Goal: Task Accomplishment & Management: Complete application form

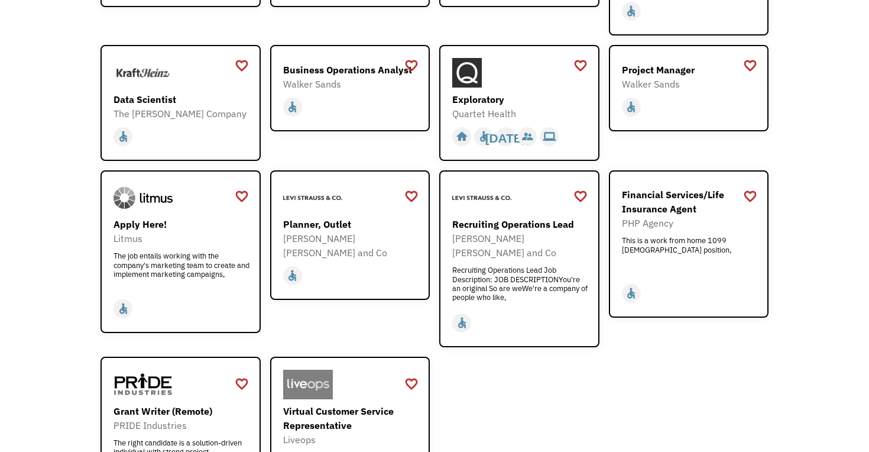
scroll to position [1294, 0]
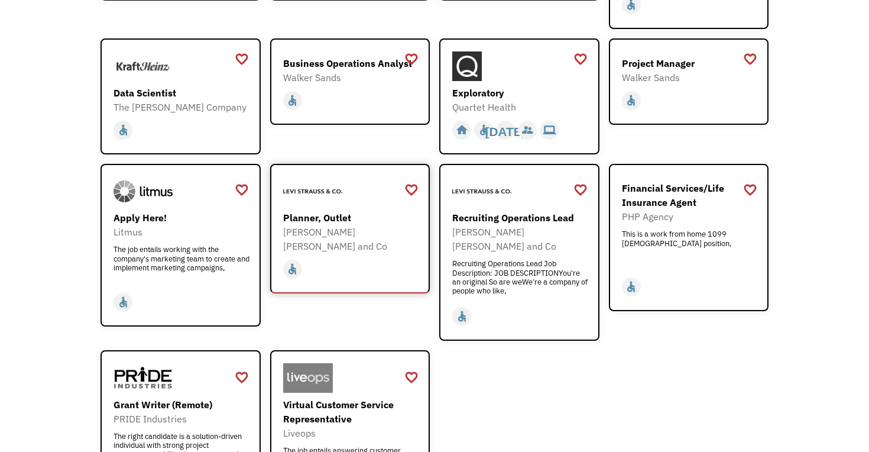
click at [317, 184] on img at bounding box center [312, 192] width 59 height 30
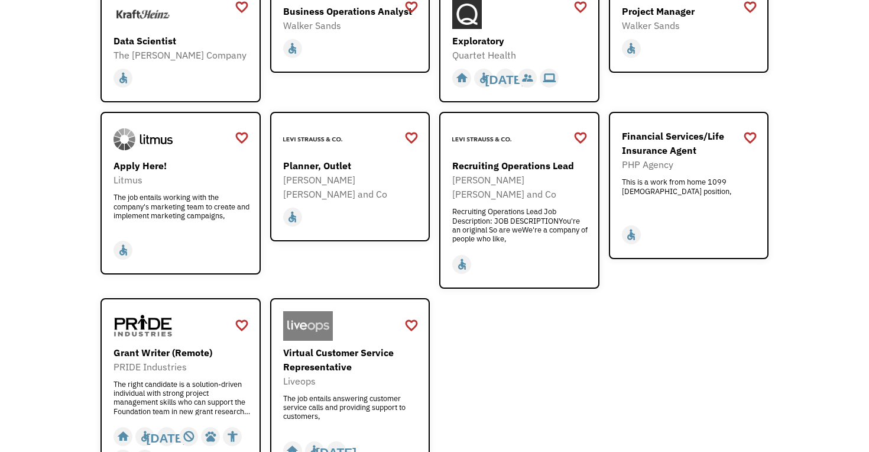
scroll to position [1346, 0]
click at [171, 192] on div "The job entails working with the company's marketing team to create and impleme…" at bounding box center [182, 209] width 137 height 35
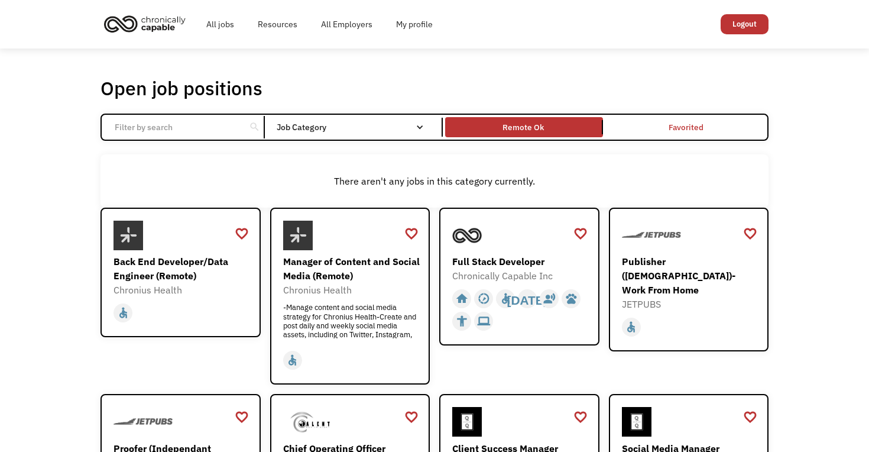
scroll to position [0, 0]
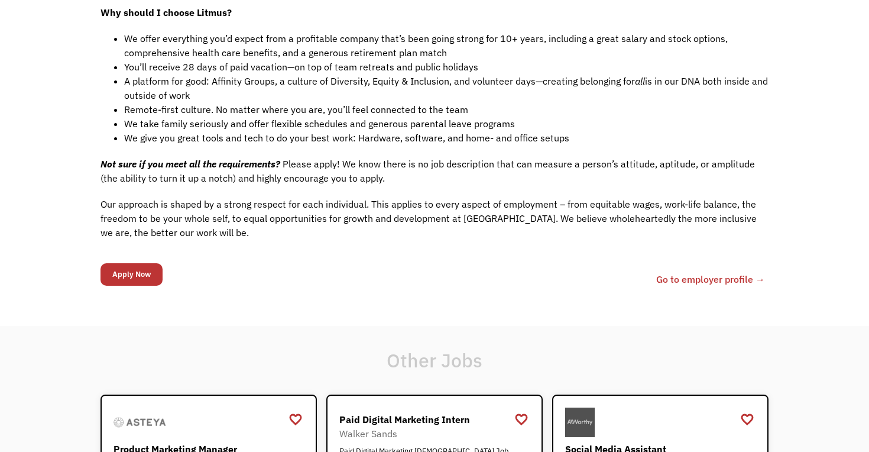
scroll to position [1004, 0]
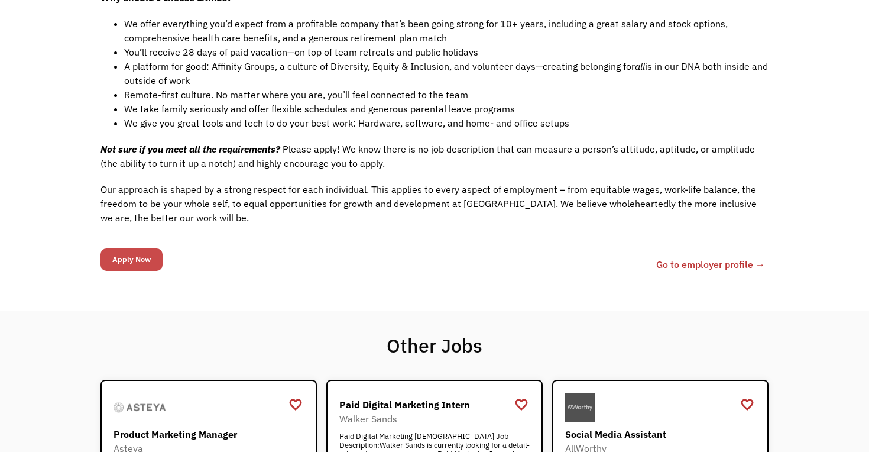
click at [142, 250] on input "Apply Now" at bounding box center [132, 259] width 62 height 22
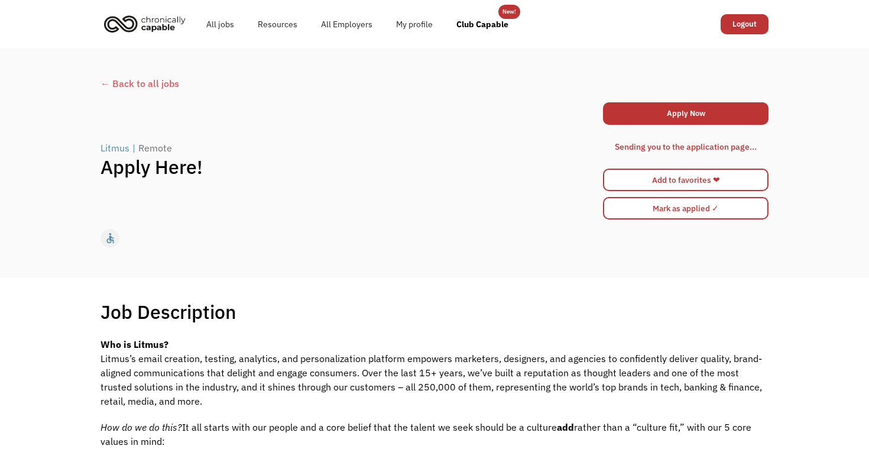
scroll to position [0, 0]
click at [699, 119] on link "Apply Now" at bounding box center [686, 113] width 166 height 22
click at [666, 119] on link "Apply Now" at bounding box center [686, 113] width 166 height 22
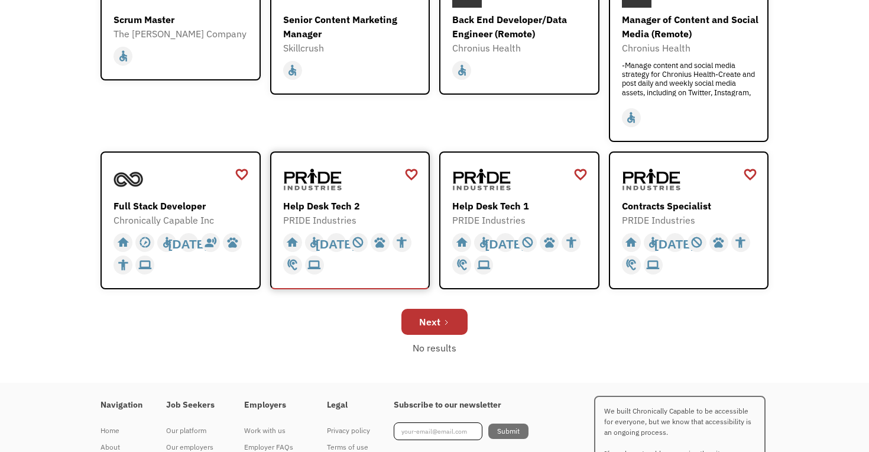
scroll to position [368, 0]
click at [438, 321] on div "Next" at bounding box center [429, 321] width 21 height 14
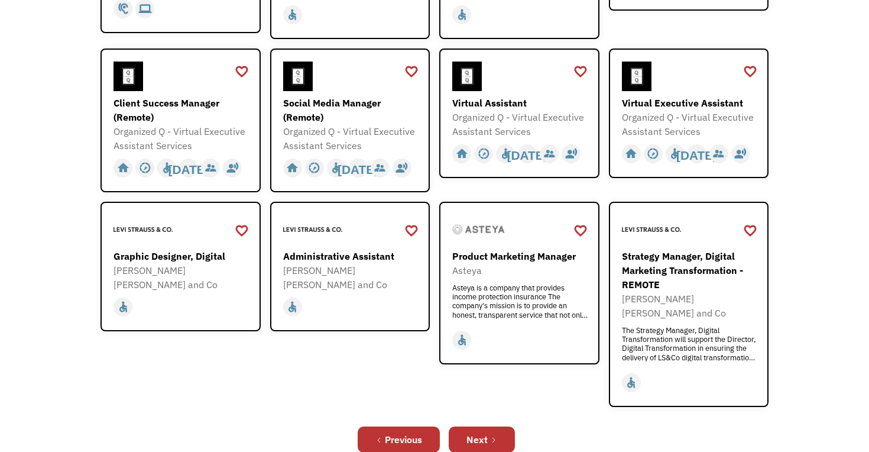
scroll to position [341, 0]
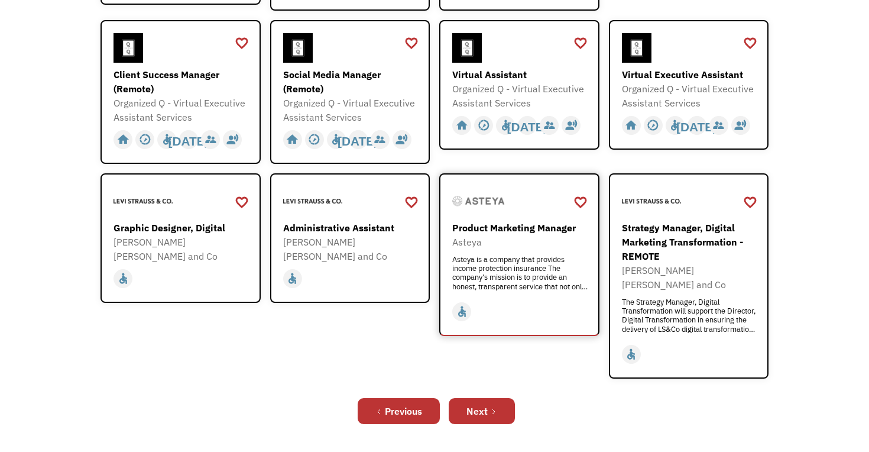
click at [503, 235] on div "Asteya" at bounding box center [520, 242] width 137 height 14
click at [491, 398] on link "Next" at bounding box center [482, 411] width 66 height 26
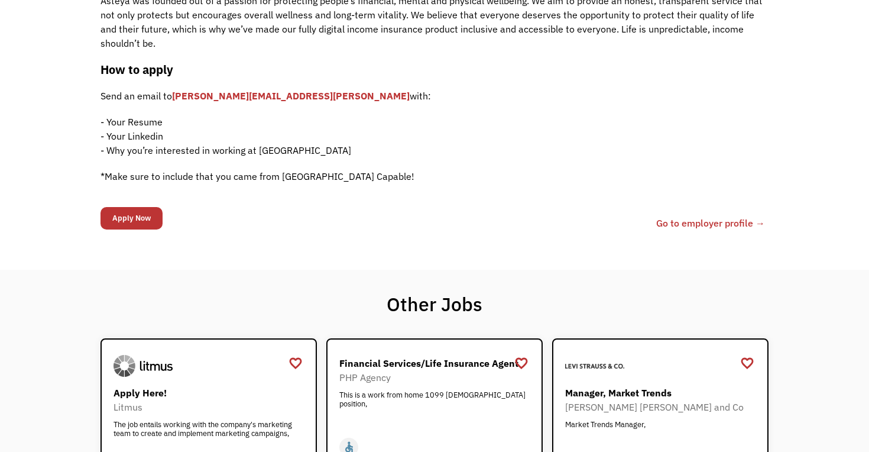
scroll to position [711, 0]
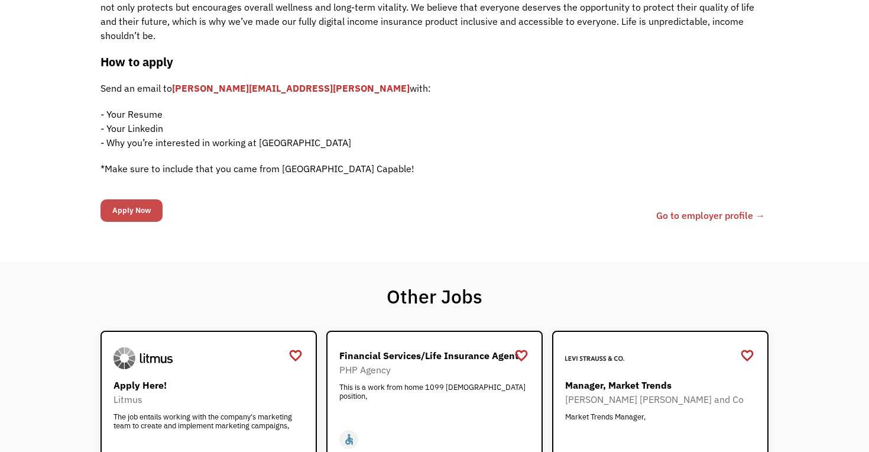
click at [125, 215] on input "Apply Now" at bounding box center [132, 210] width 62 height 22
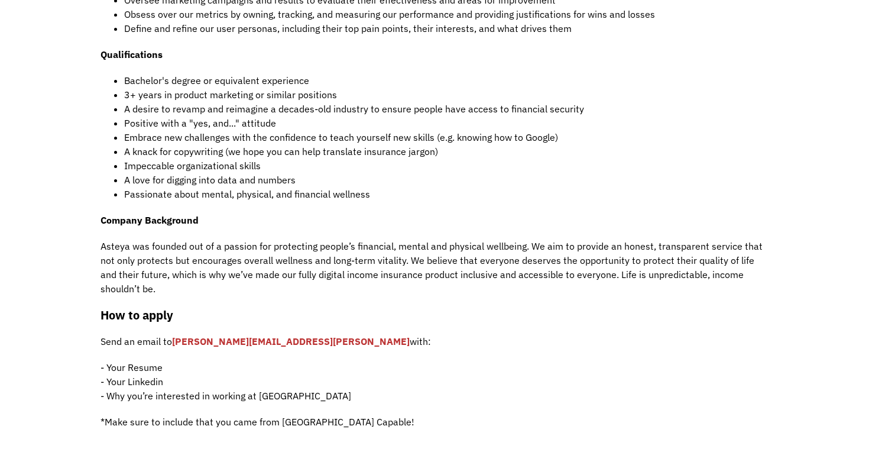
scroll to position [684, 0]
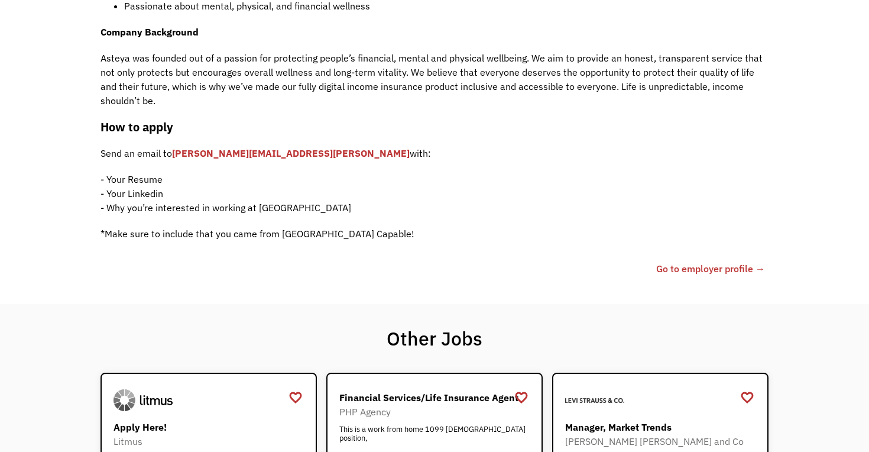
drag, startPoint x: 173, startPoint y: 156, endPoint x: 305, endPoint y: 157, distance: 132.4
click at [305, 157] on p "Send an email to noelle.mcentee@asteya.word with:" at bounding box center [435, 153] width 668 height 14
copy p "noelle.mcentee@asteya.word"
click at [158, 205] on p "- Your Resume - Your Linkedin - Why you’re interested in working at Asteya" at bounding box center [435, 193] width 668 height 43
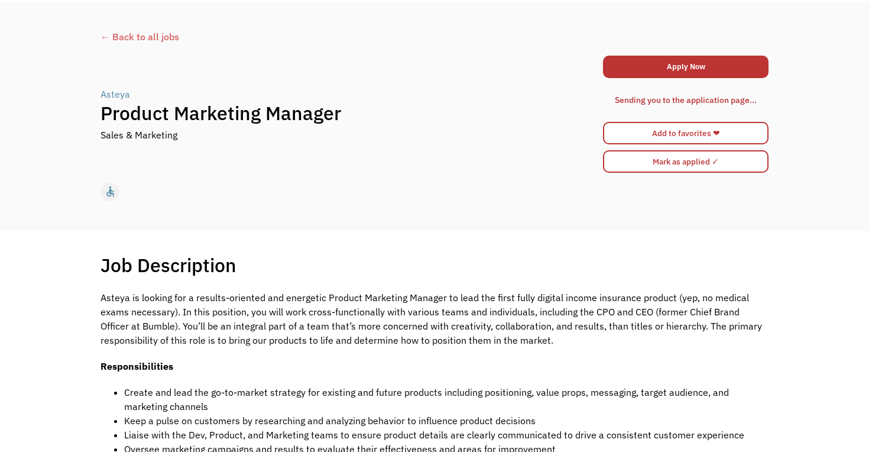
scroll to position [51, 0]
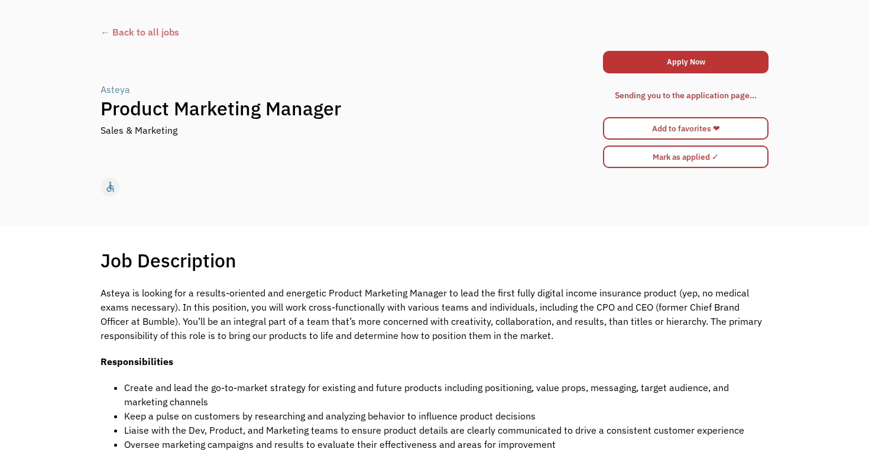
click at [116, 90] on div "Asteya" at bounding box center [116, 89] width 30 height 14
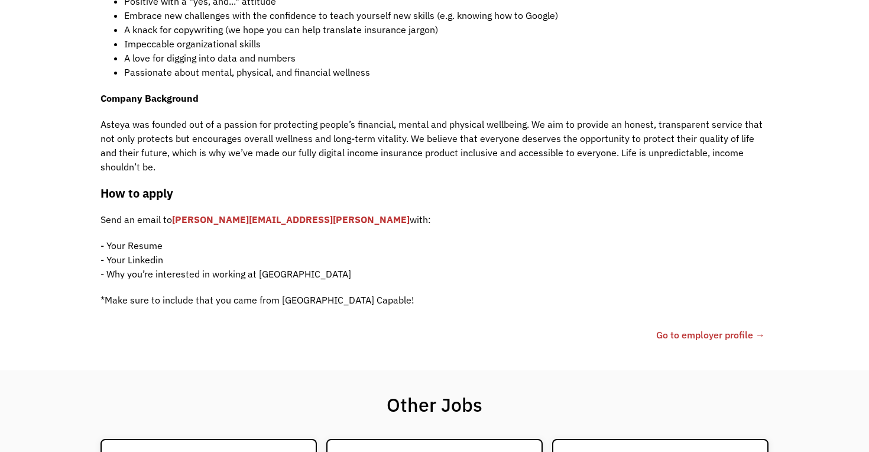
scroll to position [616, 0]
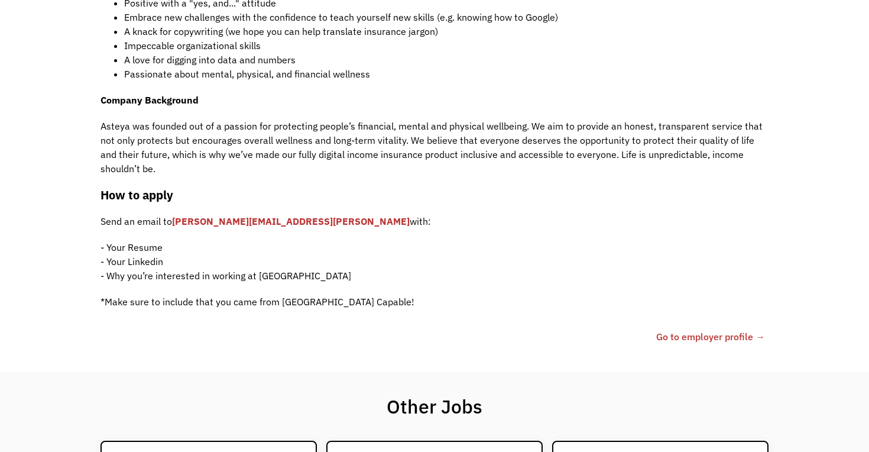
drag, startPoint x: 174, startPoint y: 224, endPoint x: 199, endPoint y: 224, distance: 24.8
drag, startPoint x: 170, startPoint y: 223, endPoint x: 208, endPoint y: 223, distance: 37.3
click at [208, 223] on p "Send an email to noelle.mcentee@asteya.word with:" at bounding box center [435, 221] width 668 height 14
click at [183, 240] on p "- Your Resume - Your Linkedin - Why you’re interested in working at Asteya" at bounding box center [435, 261] width 668 height 43
drag, startPoint x: 173, startPoint y: 223, endPoint x: 304, endPoint y: 225, distance: 131.3
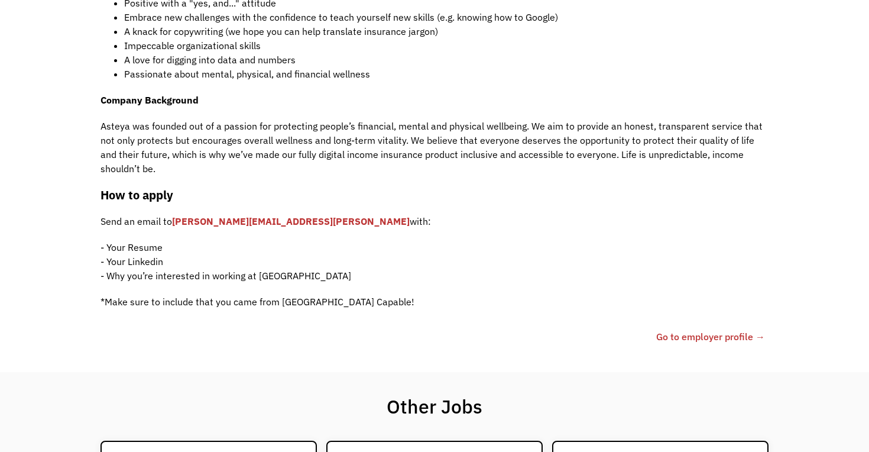
click at [305, 225] on p "Send an email to noelle.mcentee@asteya.word with:" at bounding box center [435, 221] width 668 height 14
copy p "noelle.mcentee@asteya.word"
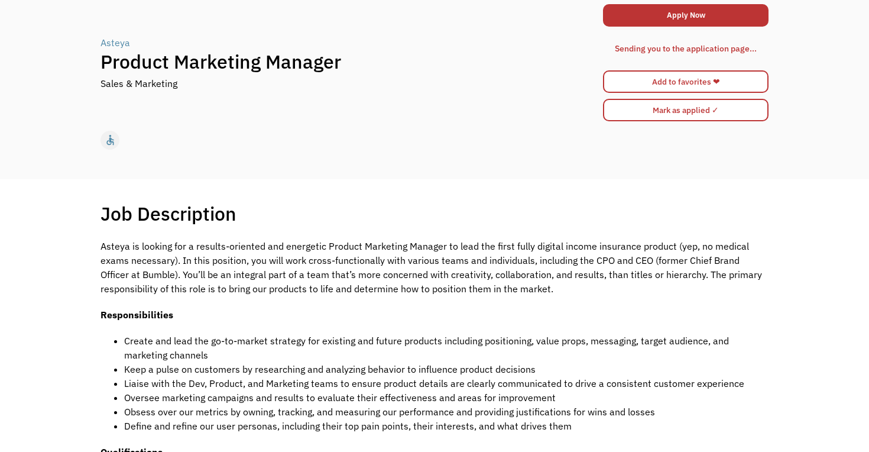
scroll to position [112, 0]
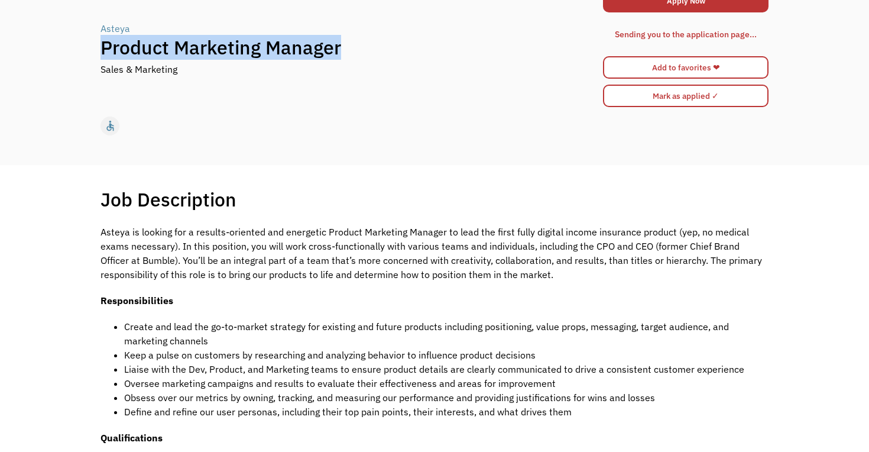
drag, startPoint x: 102, startPoint y: 48, endPoint x: 341, endPoint y: 56, distance: 239.0
click at [341, 56] on h1 "Product Marketing Manager" at bounding box center [351, 47] width 501 height 24
copy h1 "Product Marketing Manager"
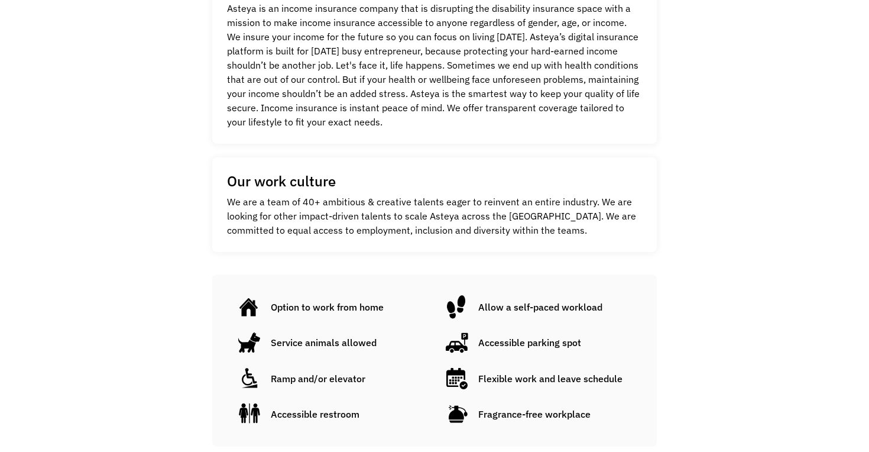
scroll to position [242, 0]
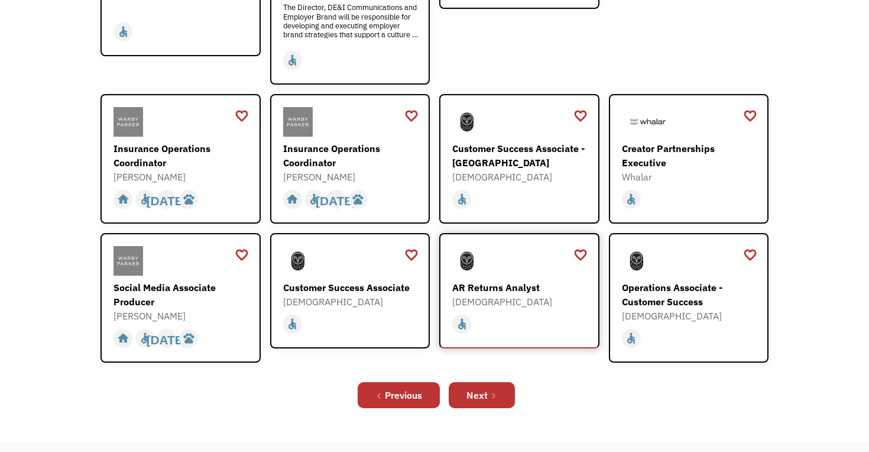
scroll to position [329, 0]
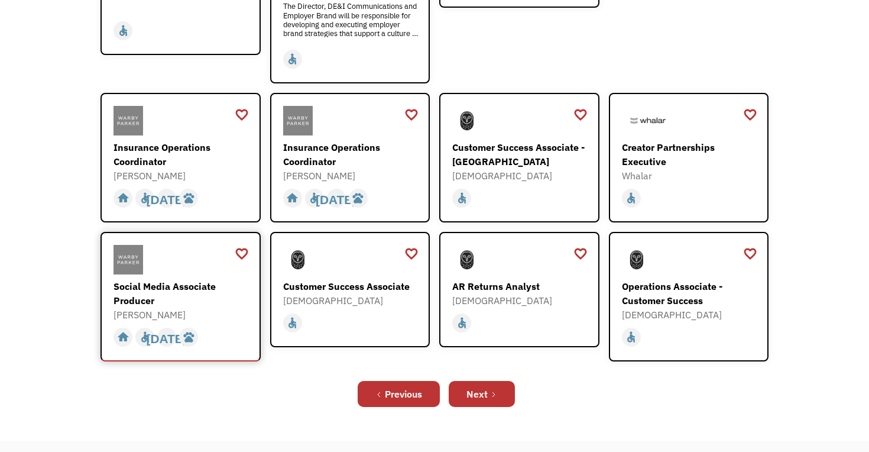
click at [180, 279] on div "Social Media Associate Producer" at bounding box center [182, 293] width 137 height 28
click at [482, 387] on div "Next" at bounding box center [477, 394] width 21 height 14
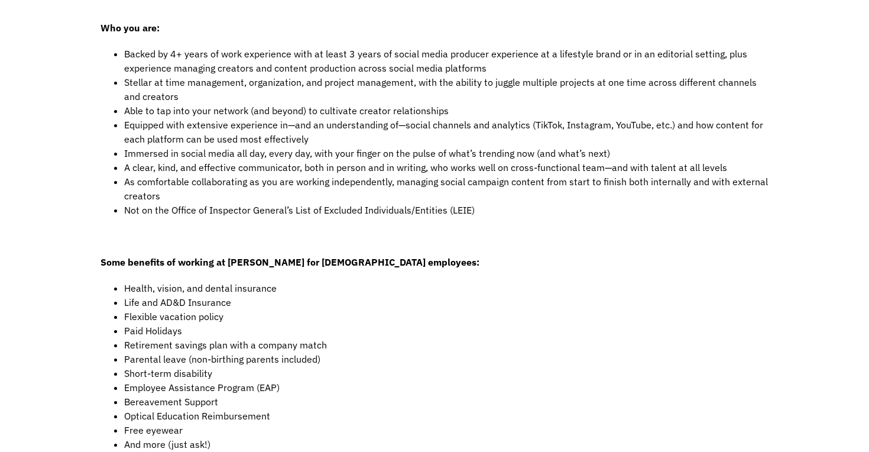
scroll to position [677, 0]
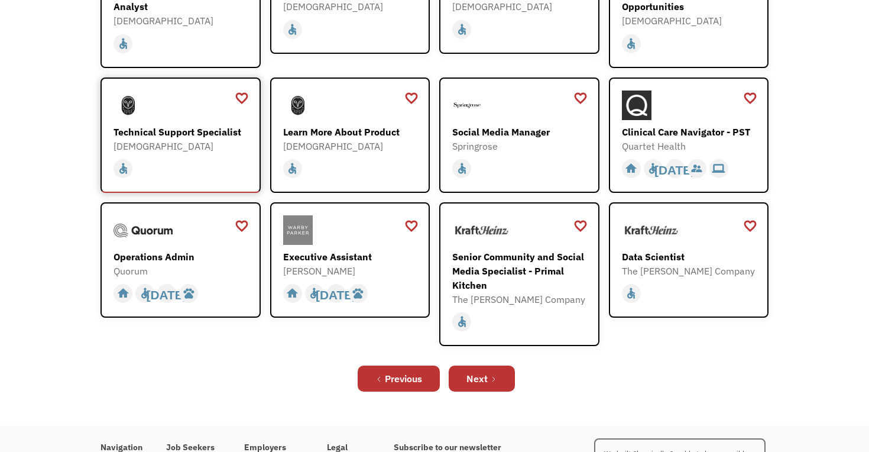
scroll to position [278, 0]
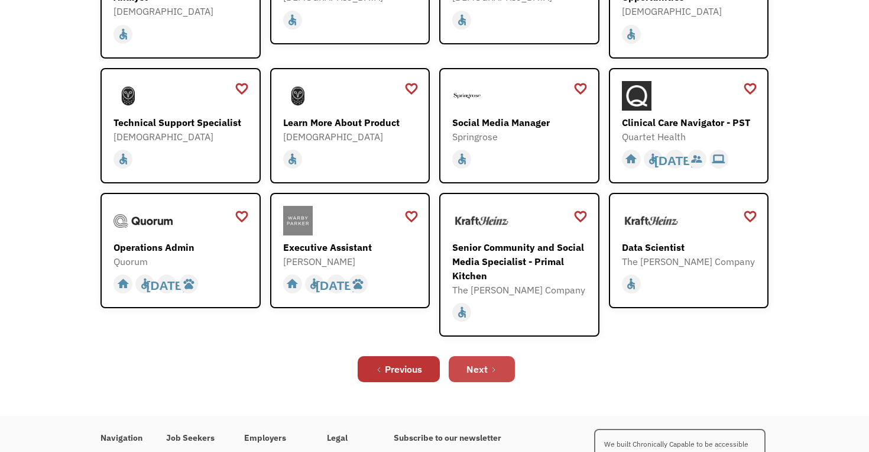
click at [477, 367] on div "Next" at bounding box center [477, 369] width 21 height 14
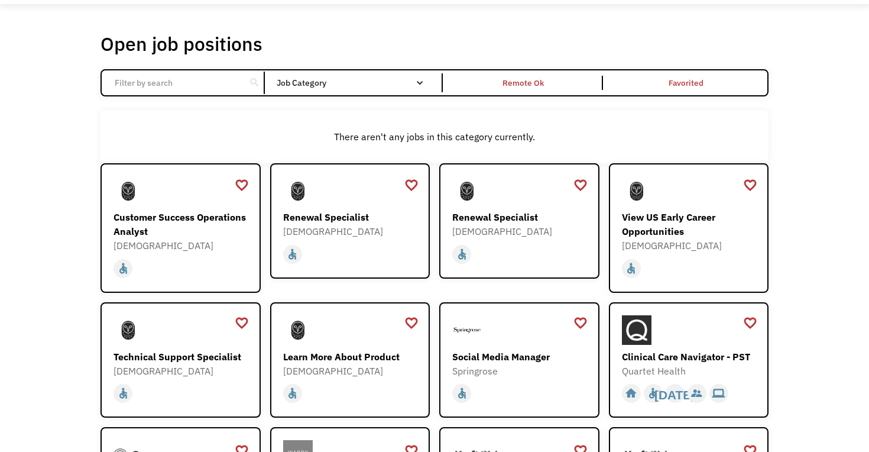
scroll to position [49, 0]
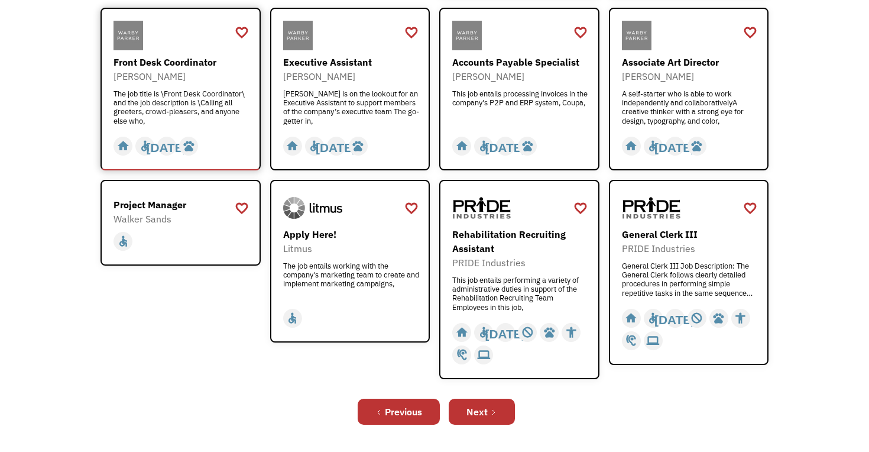
scroll to position [344, 0]
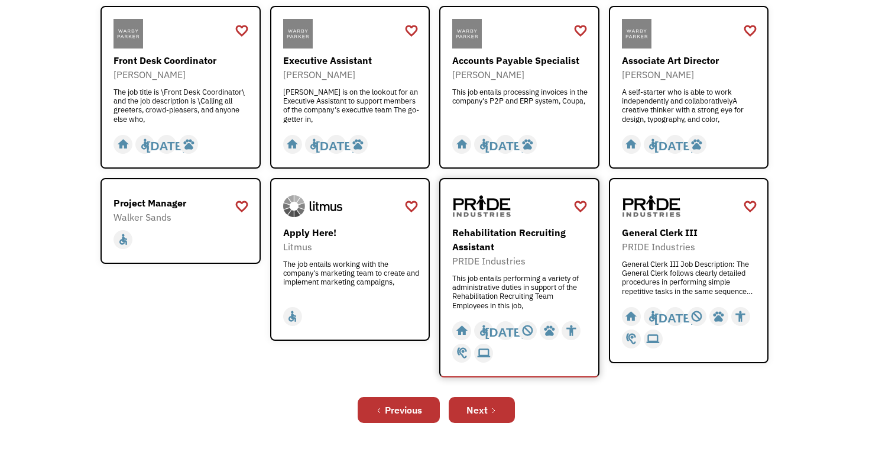
click at [488, 232] on div "Rehabilitation Recruiting Assistant" at bounding box center [520, 239] width 137 height 28
click at [484, 415] on div "Next" at bounding box center [477, 410] width 21 height 14
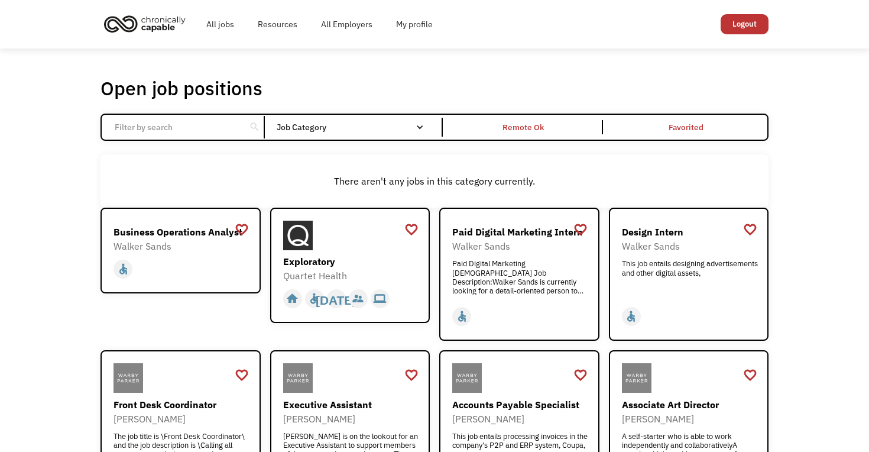
scroll to position [0, 0]
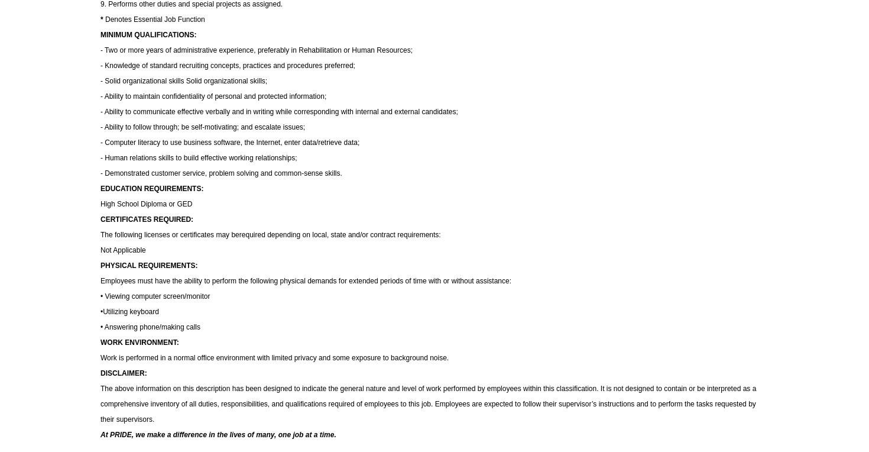
scroll to position [515, 0]
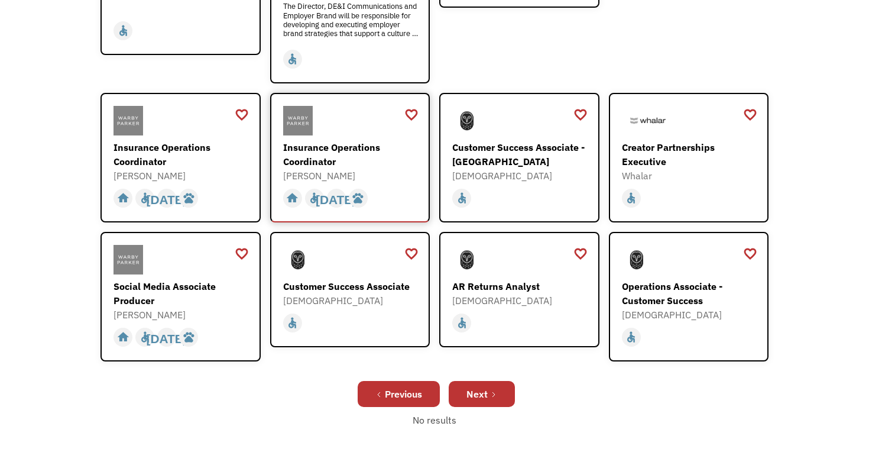
scroll to position [315, 0]
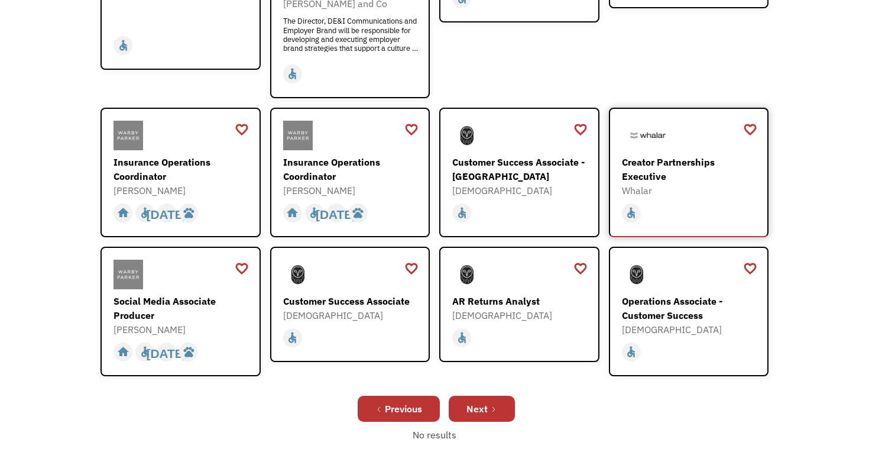
click at [689, 155] on div "Creator Partnerships Executive" at bounding box center [690, 169] width 137 height 28
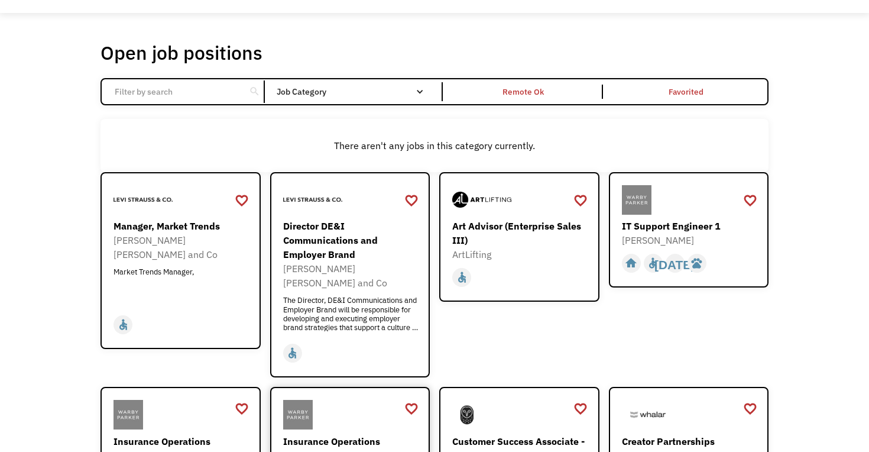
scroll to position [34, 0]
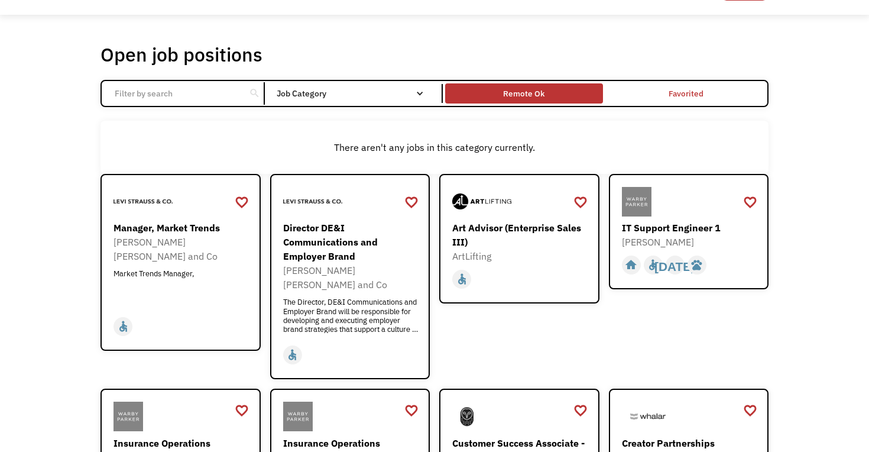
click at [504, 95] on div "Remote Ok" at bounding box center [523, 93] width 41 height 14
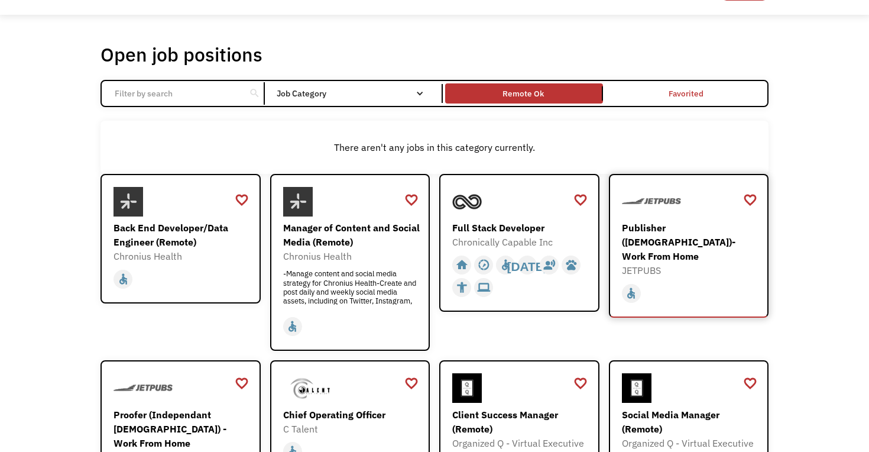
click at [675, 263] on div "JETPUBS" at bounding box center [690, 270] width 137 height 14
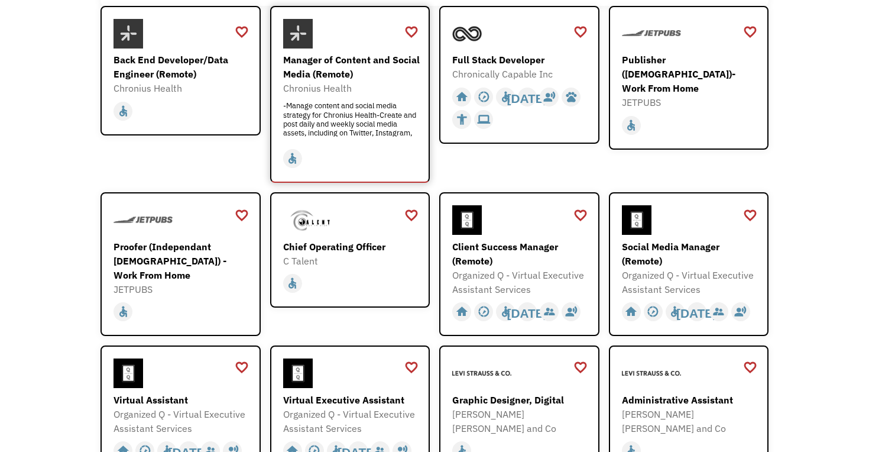
scroll to position [202, 0]
click at [355, 61] on div "Manager of Content and Social Media (Remote)" at bounding box center [351, 66] width 137 height 28
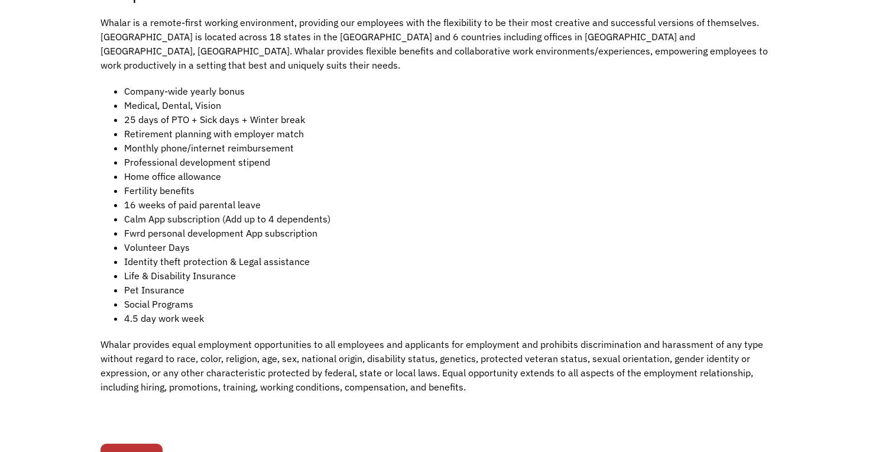
scroll to position [1543, 0]
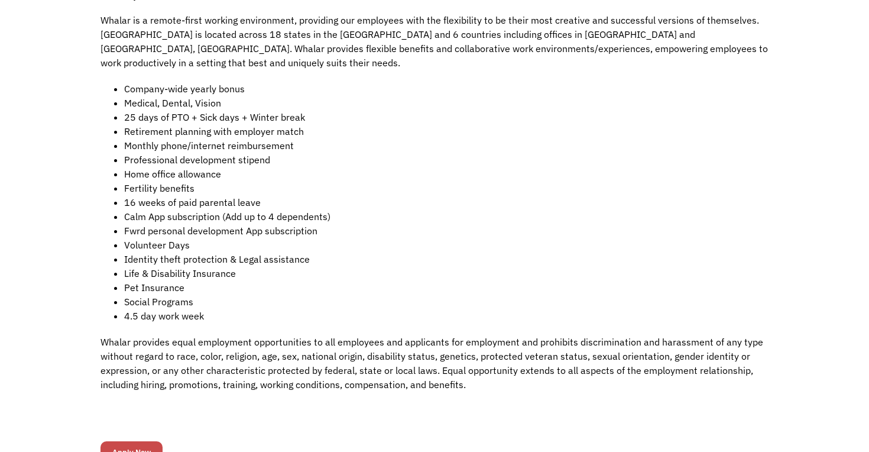
click at [124, 441] on input "Apply Now" at bounding box center [132, 452] width 62 height 22
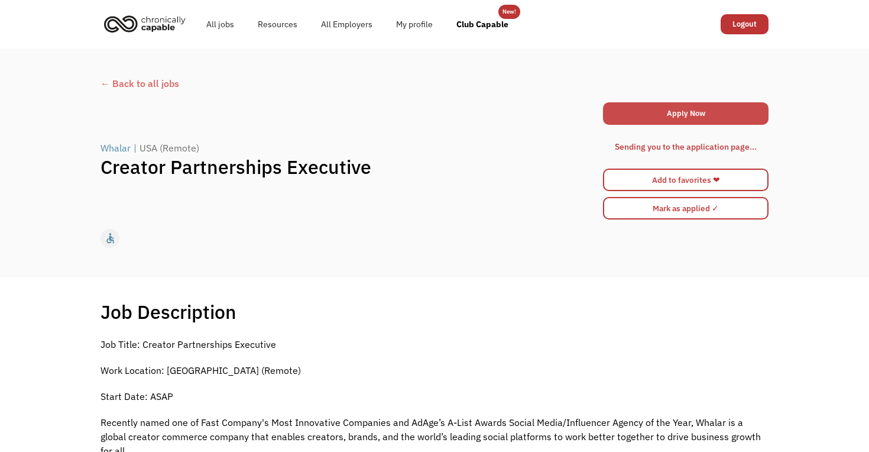
scroll to position [0, 0]
click at [675, 111] on link "Apply Now" at bounding box center [686, 113] width 166 height 22
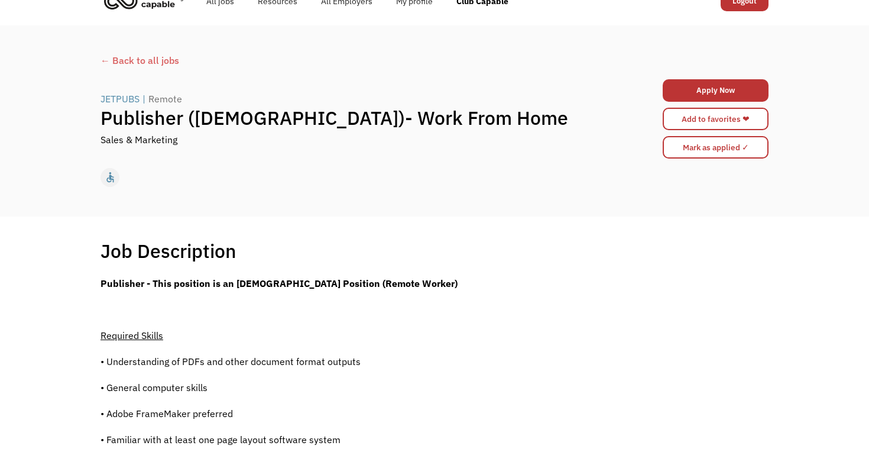
scroll to position [18, 0]
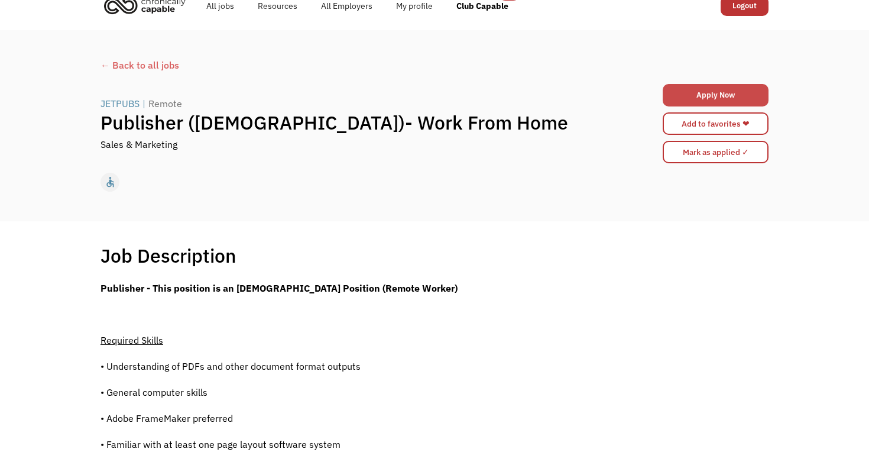
click at [699, 98] on link "Apply Now" at bounding box center [716, 95] width 106 height 22
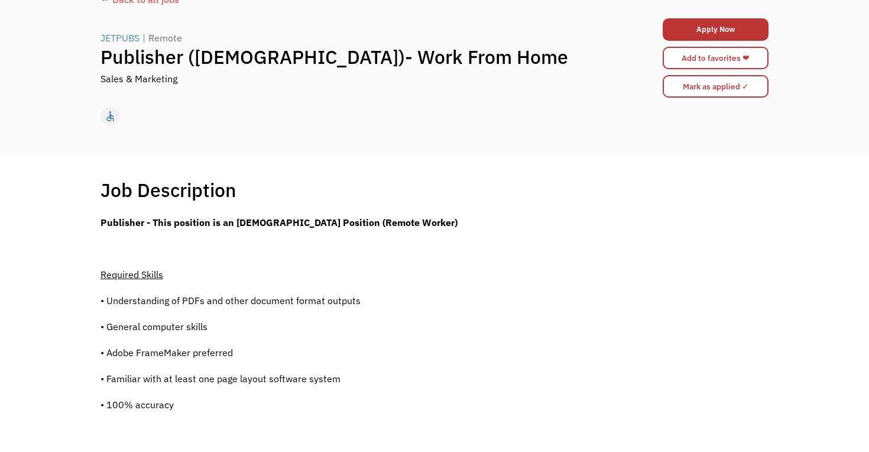
scroll to position [55, 0]
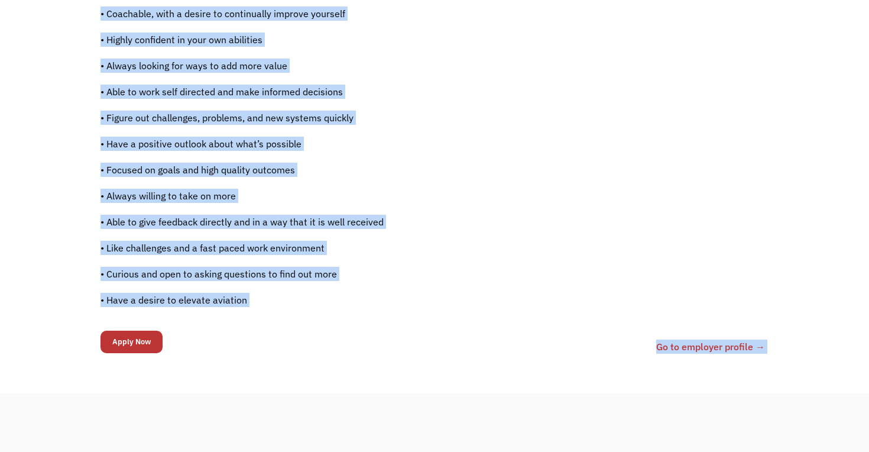
drag, startPoint x: 105, startPoint y: 218, endPoint x: 359, endPoint y: 488, distance: 371.9
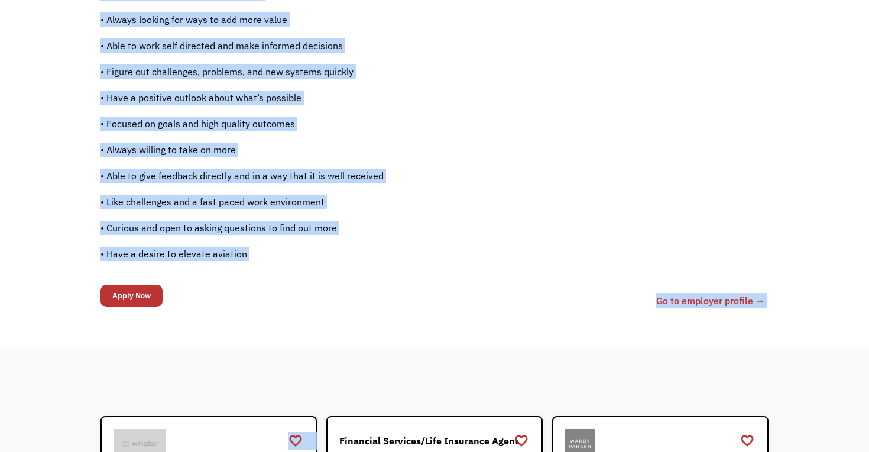
click at [375, 221] on p "• Curious and open to asking questions to find out more" at bounding box center [348, 228] width 495 height 14
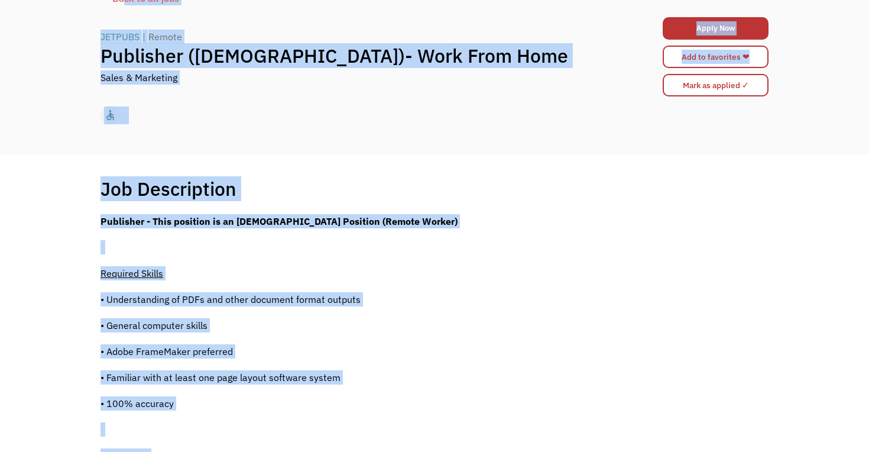
scroll to position [78, 0]
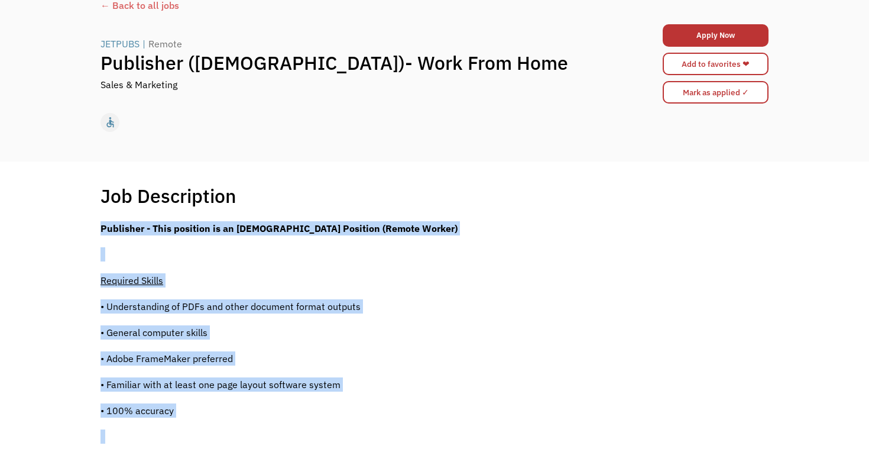
drag, startPoint x: 245, startPoint y: 253, endPoint x: 102, endPoint y: 216, distance: 147.7
copy div "Loremipsu - Dolo sitametc ad el Seddoeiusmo Temporinci Utlabore (Etdolo Magnaa)…"
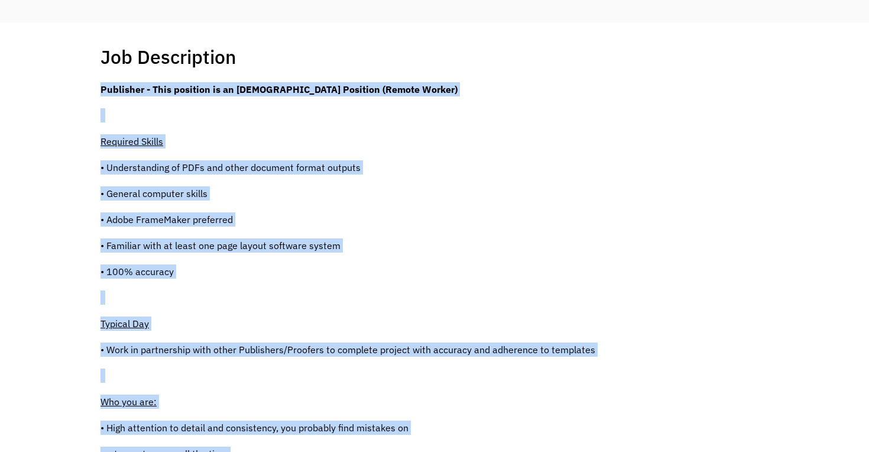
scroll to position [222, 0]
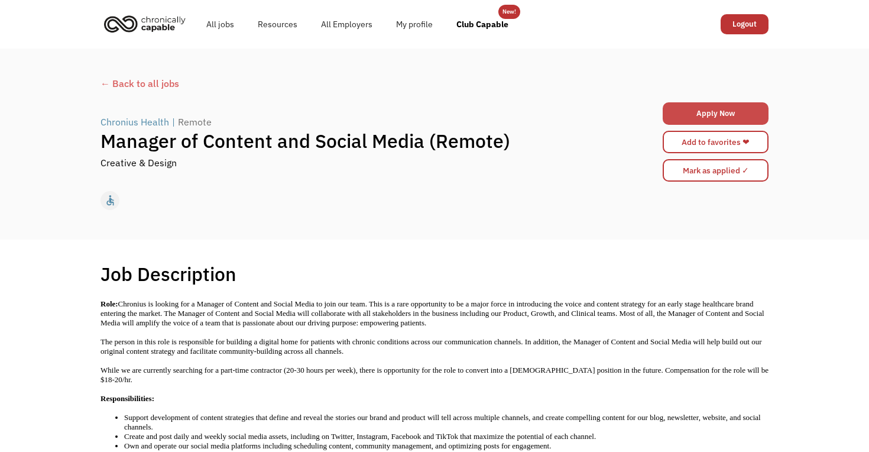
click at [683, 111] on link "Apply Now" at bounding box center [716, 113] width 106 height 22
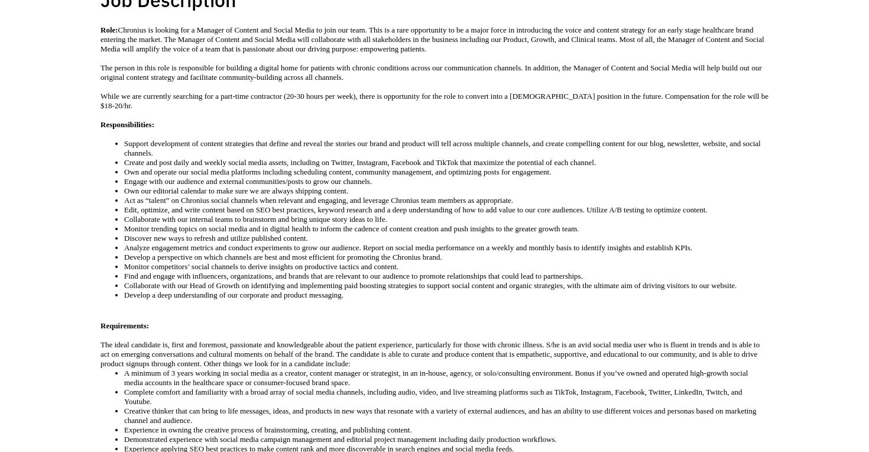
scroll to position [225, 0]
